Goal: Information Seeking & Learning: Learn about a topic

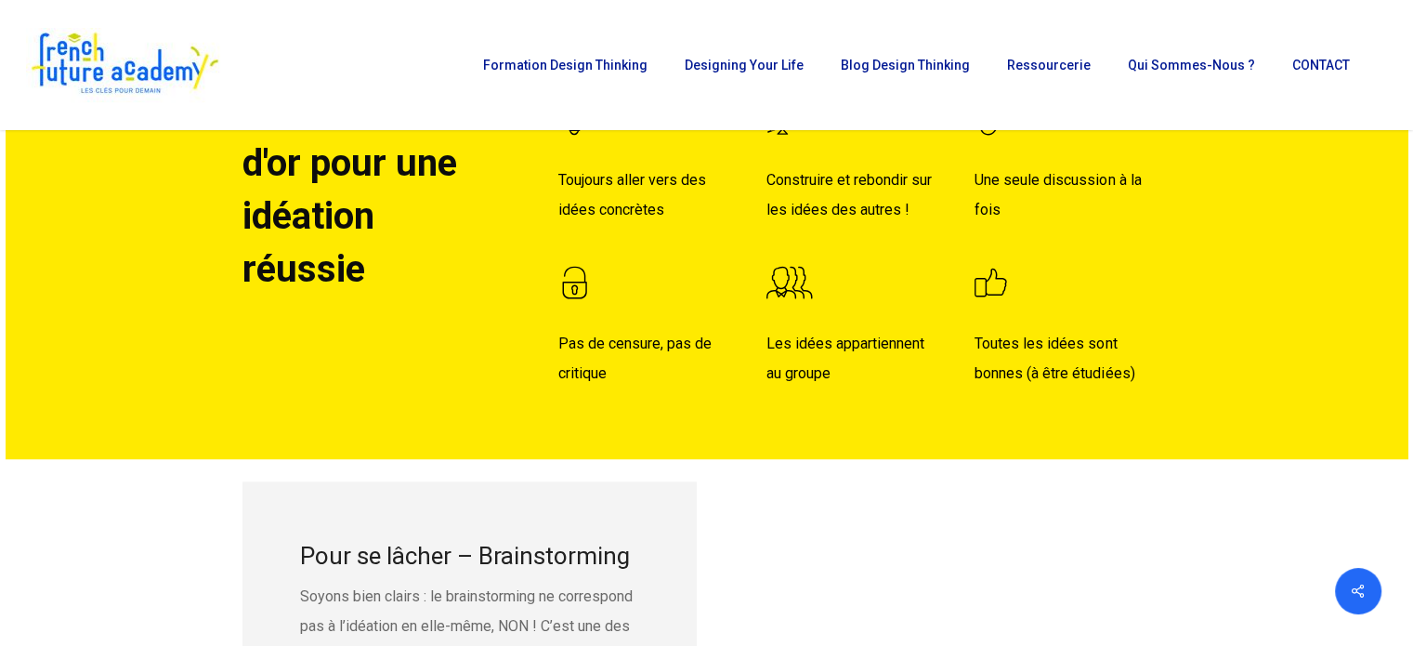
scroll to position [1672, 0]
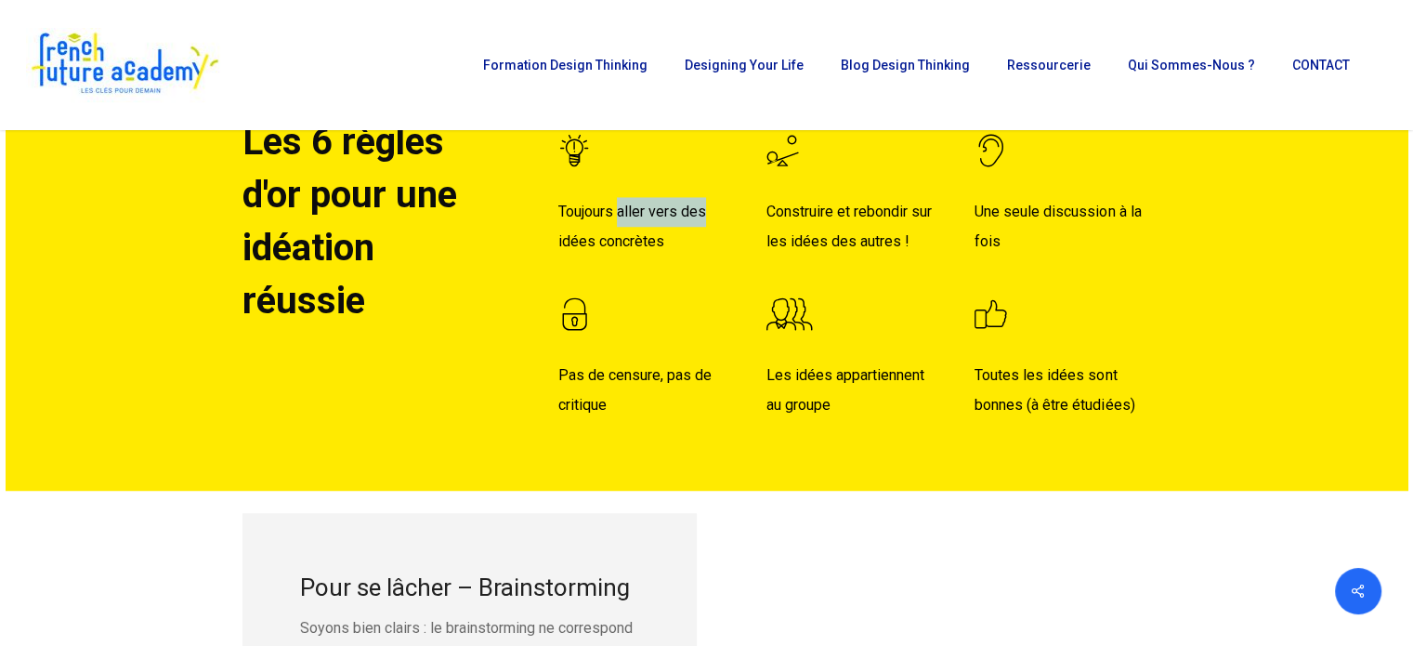
drag, startPoint x: 621, startPoint y: 210, endPoint x: 747, endPoint y: 200, distance: 126.8
click at [747, 200] on p "Toujours aller vers des idées concrètes" at bounding box center [656, 238] width 196 height 82
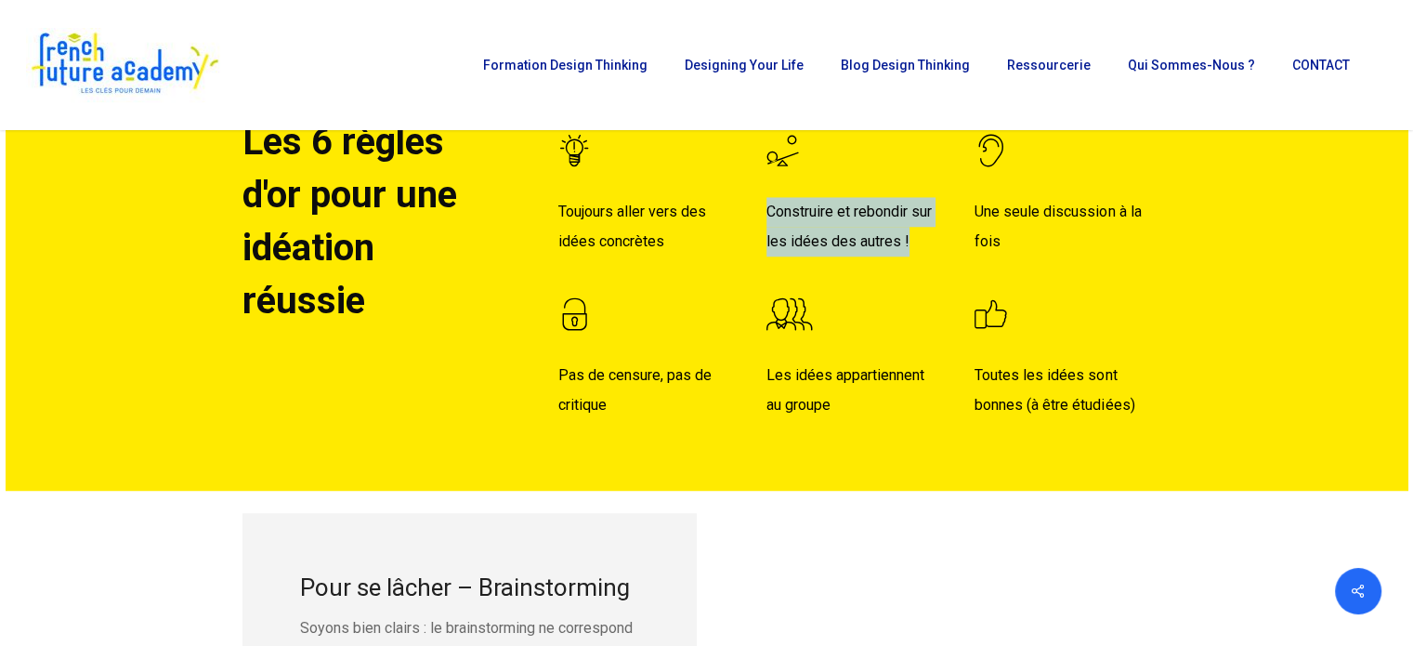
drag, startPoint x: 761, startPoint y: 211, endPoint x: 914, endPoint y: 254, distance: 159.1
click at [914, 254] on div "Construire et rebondir sur les idées des autres ! Les idées appartiennent au gr…" at bounding box center [864, 267] width 208 height 305
click at [914, 253] on p "Construire et rebondir sur les idées des autres !" at bounding box center [864, 238] width 196 height 82
click at [905, 241] on p "Construire et rebondir sur les idées des autres !" at bounding box center [864, 238] width 196 height 82
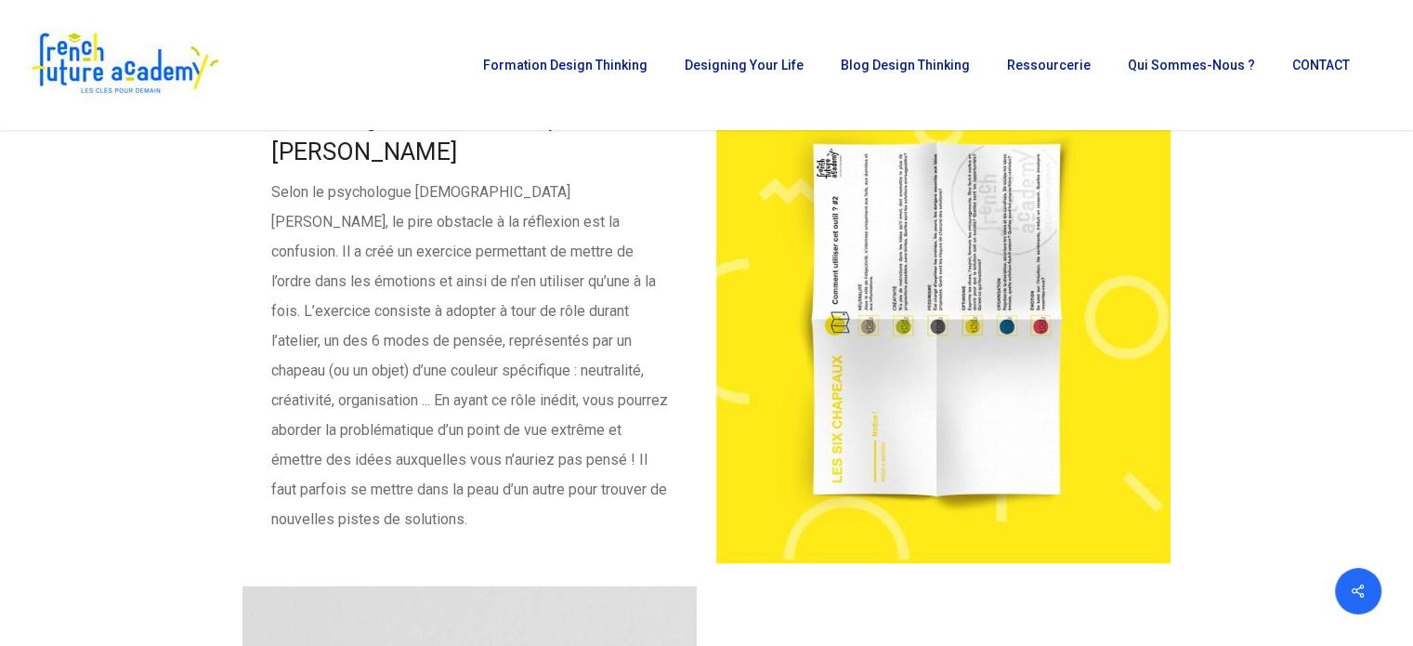
scroll to position [2787, 0]
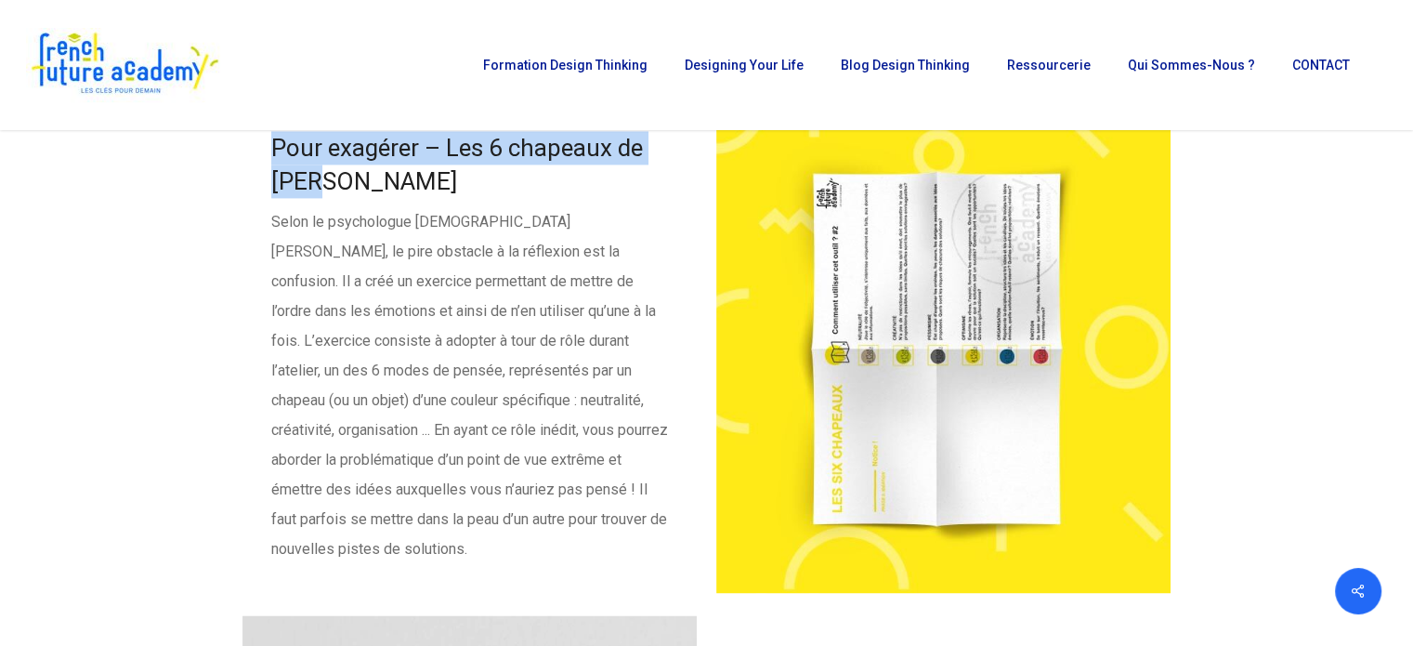
drag, startPoint x: 268, startPoint y: 178, endPoint x: 381, endPoint y: 216, distance: 118.7
click at [381, 216] on div "Pour exagérer – Les 6 chapeaux de [PERSON_NAME] Selon le psychologue [DEMOGRAPH…" at bounding box center [469, 347] width 454 height 491
click at [381, 198] on h3 "Pour exagérer – Les 6 chapeaux de [PERSON_NAME]" at bounding box center [469, 164] width 397 height 67
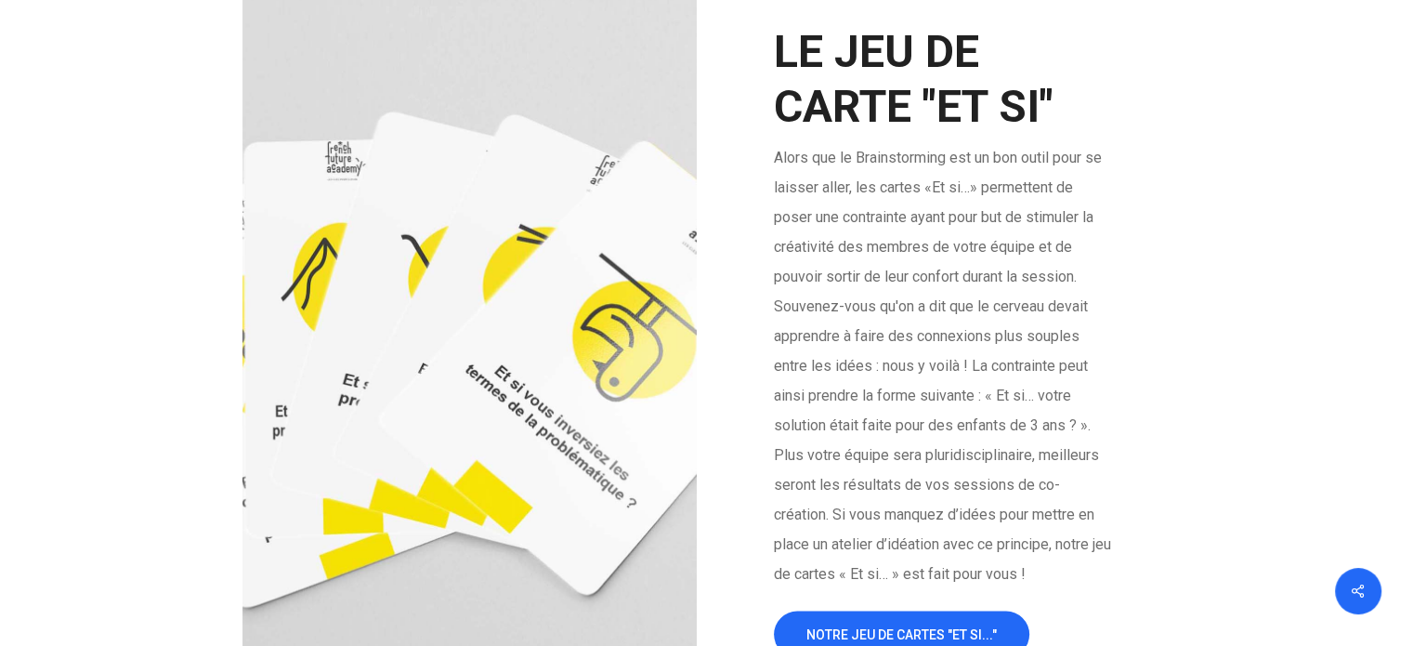
scroll to position [3438, 0]
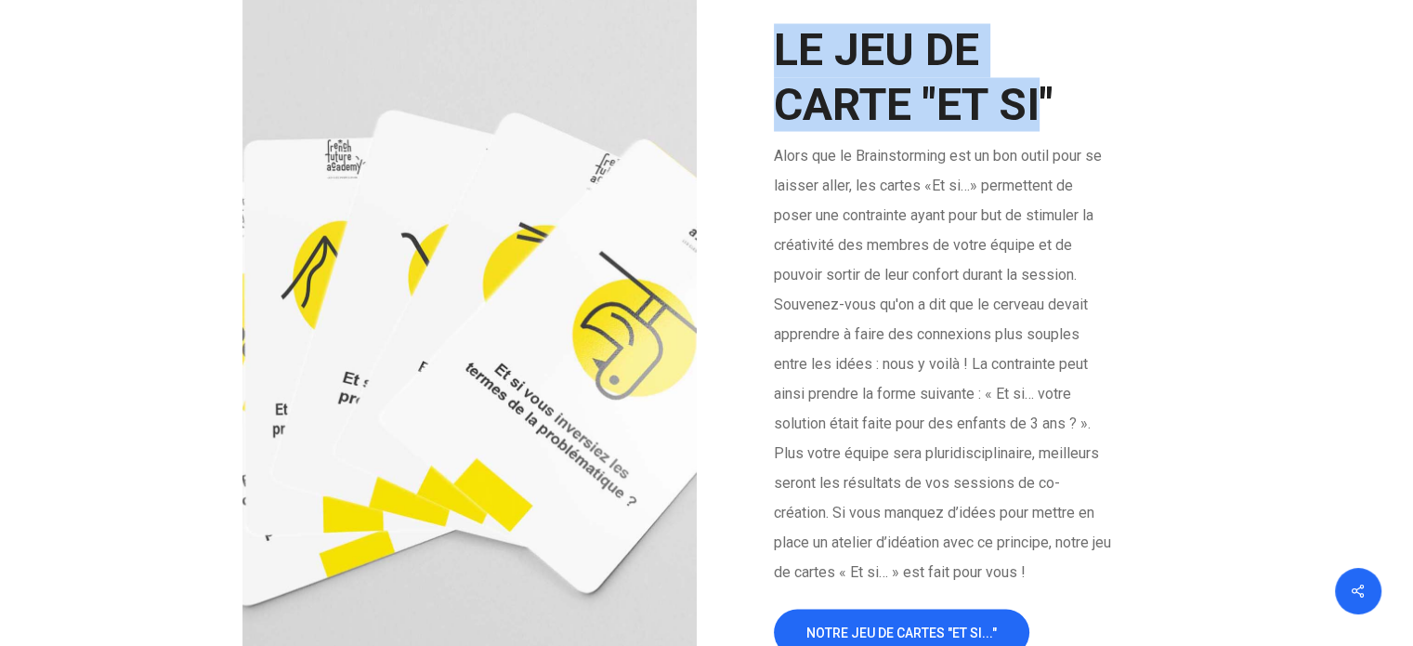
drag, startPoint x: 801, startPoint y: 73, endPoint x: 1040, endPoint y: 130, distance: 245.4
click at [1040, 130] on h2 "LE JEU DE CARTE "ET SI"" at bounding box center [943, 77] width 339 height 108
click at [1039, 130] on h2 "LE JEU DE CARTE "ET SI"" at bounding box center [943, 77] width 339 height 108
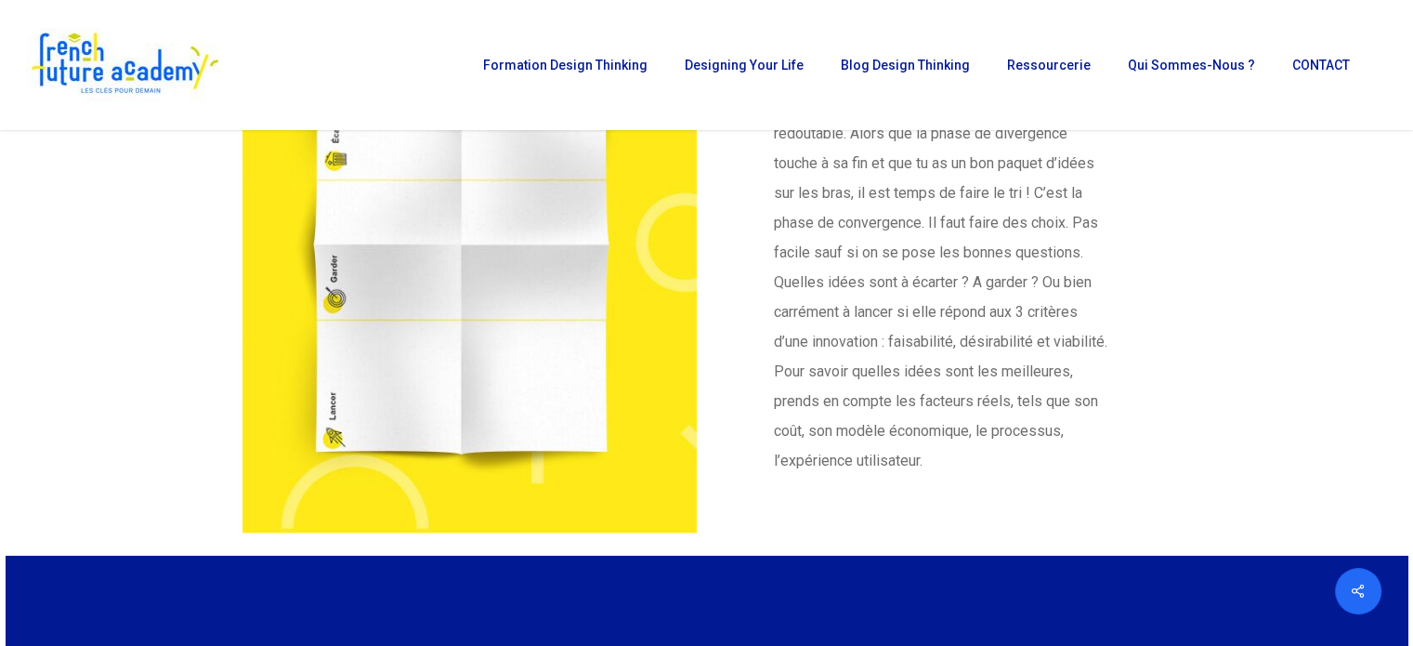
scroll to position [4552, 0]
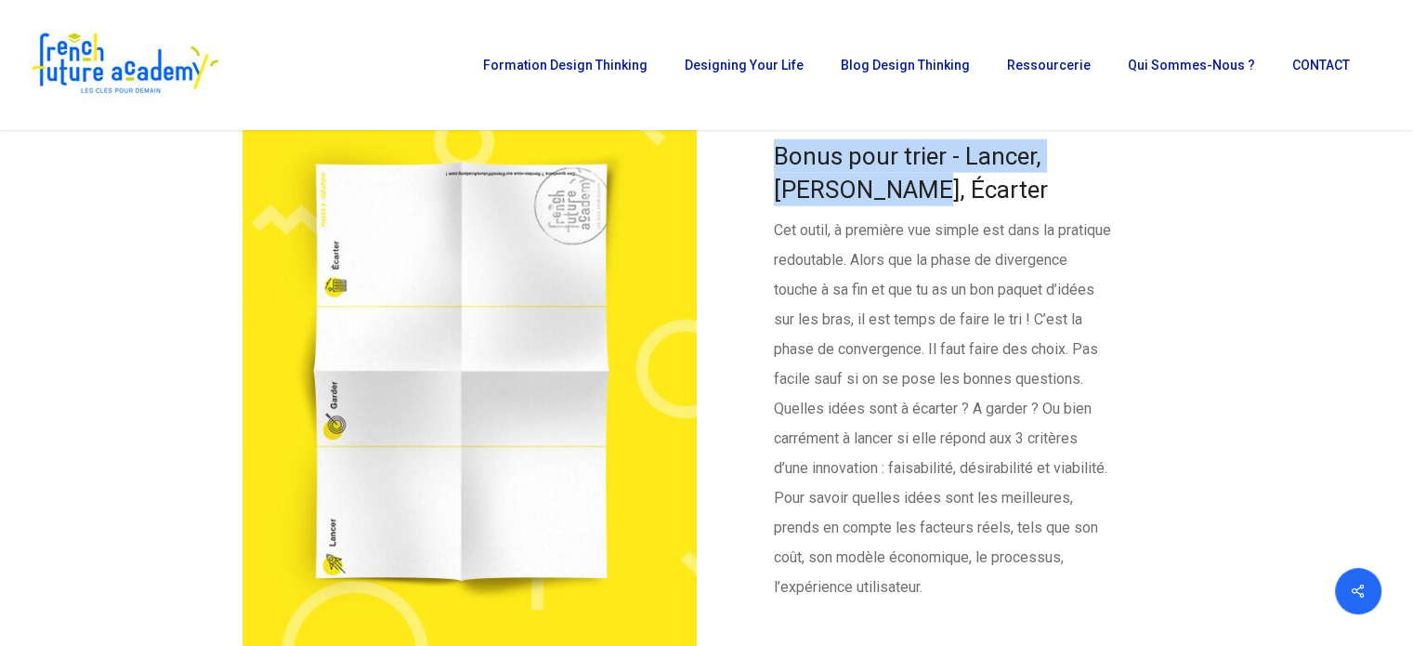
drag, startPoint x: 763, startPoint y: 181, endPoint x: 903, endPoint y: 213, distance: 143.8
click at [903, 213] on div "Bonus pour trier - Lancer, [PERSON_NAME], Écarter Cet outil, à première vue sim…" at bounding box center [943, 370] width 454 height 579
click at [903, 206] on h3 "Bonus pour trier - Lancer, [PERSON_NAME], Écarter" at bounding box center [943, 172] width 339 height 67
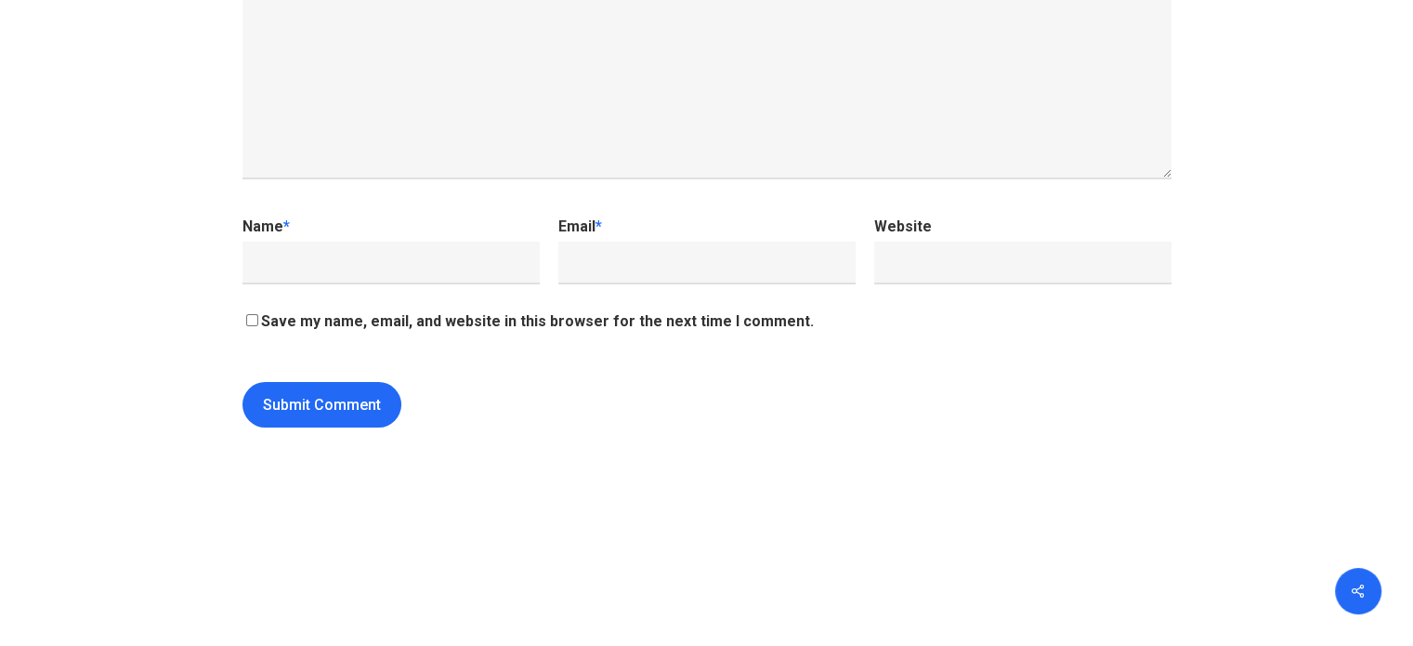
scroll to position [6596, 0]
